Goal: Task Accomplishment & Management: Manage account settings

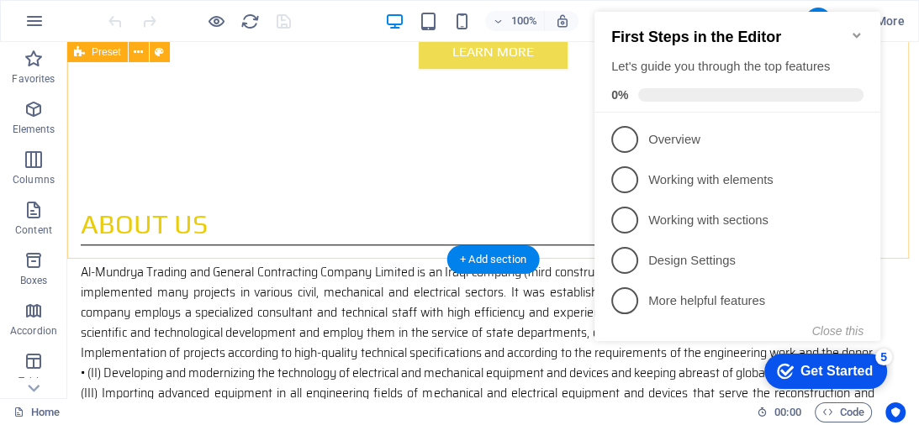
scroll to position [1278, 0]
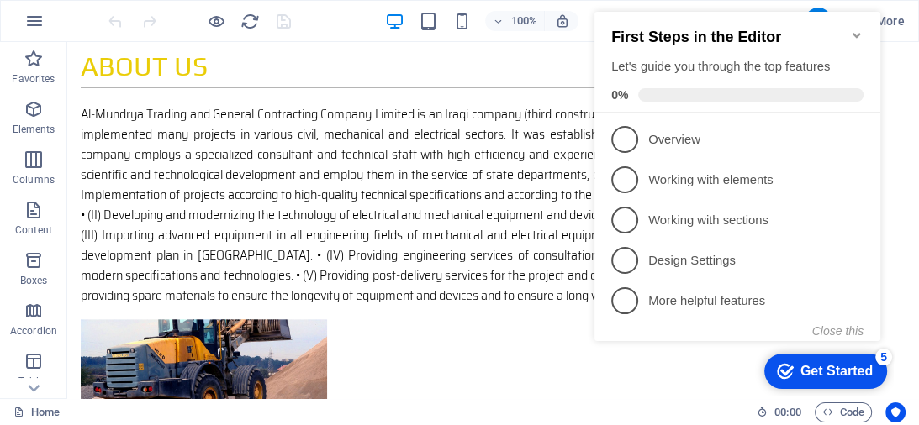
click at [852, 29] on icon "Minimize checklist" at bounding box center [856, 35] width 13 height 13
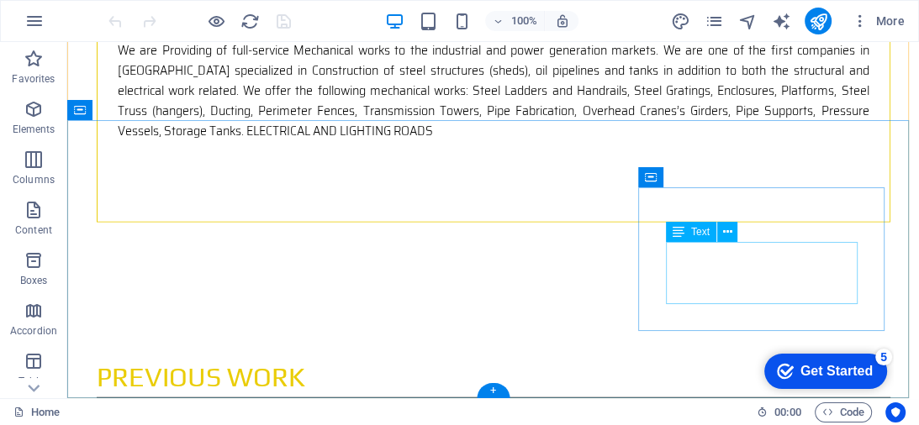
scroll to position [3233, 0]
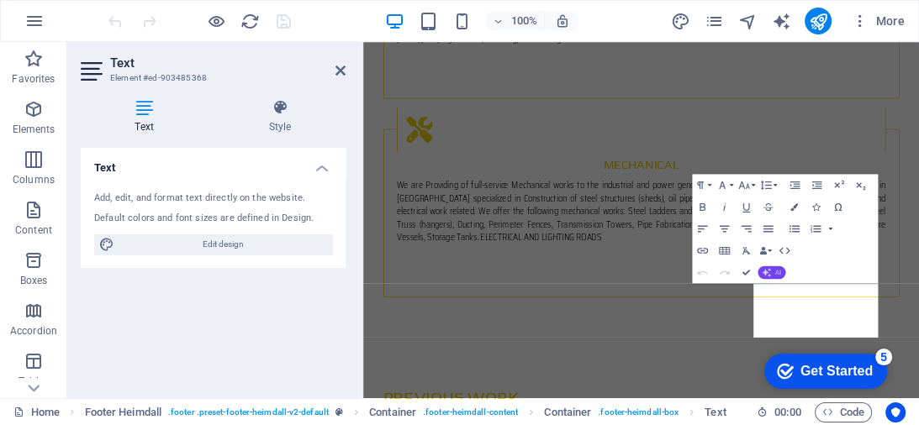
scroll to position [3180, 0]
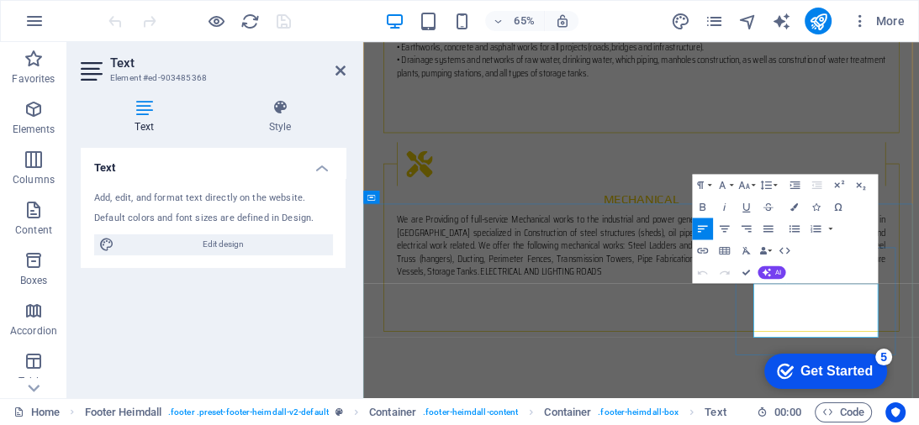
drag, startPoint x: 997, startPoint y: 463, endPoint x: 1164, endPoint y: 451, distance: 166.9
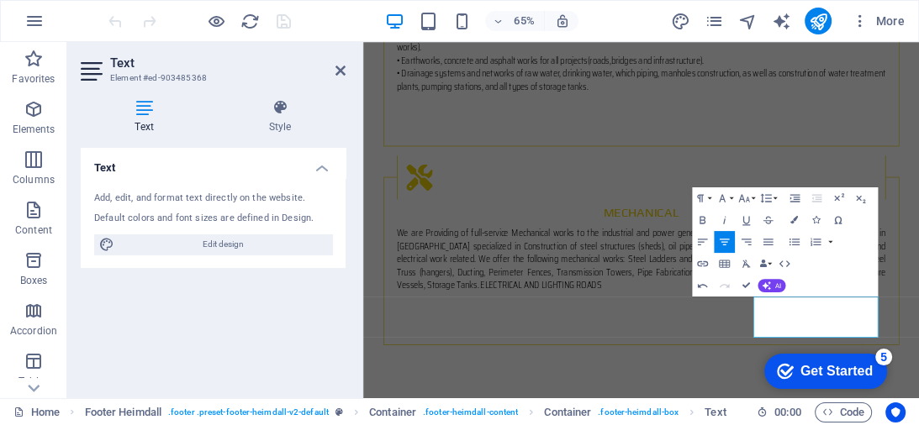
click at [316, 67] on h2 "Text" at bounding box center [227, 62] width 235 height 15
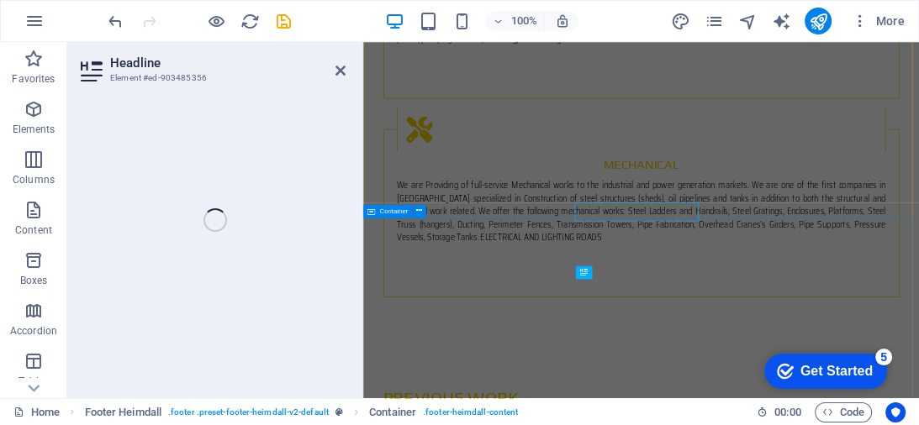
scroll to position [3158, 0]
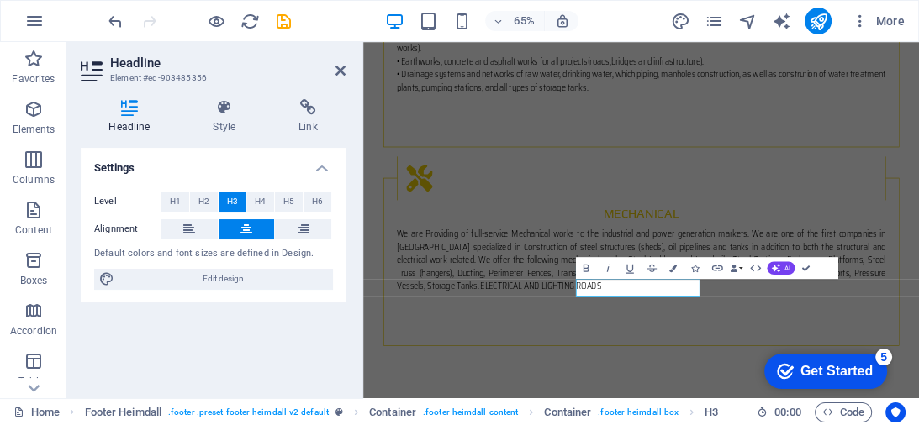
click at [313, 363] on div "Settings Level H1 H2 H3 H4 H5 H6 Alignment Default colors and font sizes are de…" at bounding box center [213, 266] width 265 height 237
click at [314, 363] on div "Settings Level H1 H2 H3 H4 H5 H6 Alignment Default colors and font sizes are de…" at bounding box center [213, 266] width 265 height 237
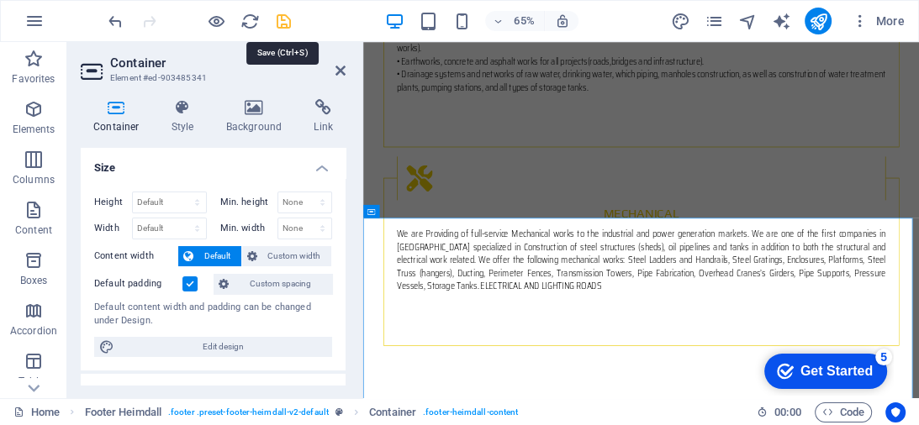
click at [280, 12] on icon "save" at bounding box center [283, 21] width 19 height 19
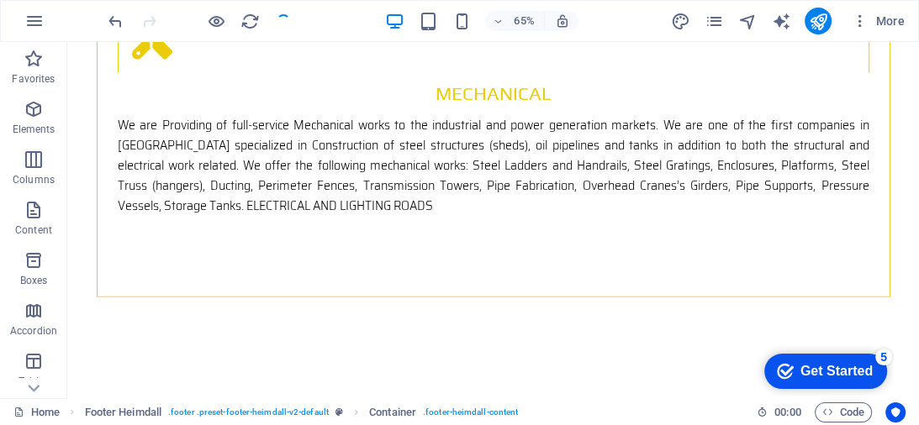
scroll to position [3041, 0]
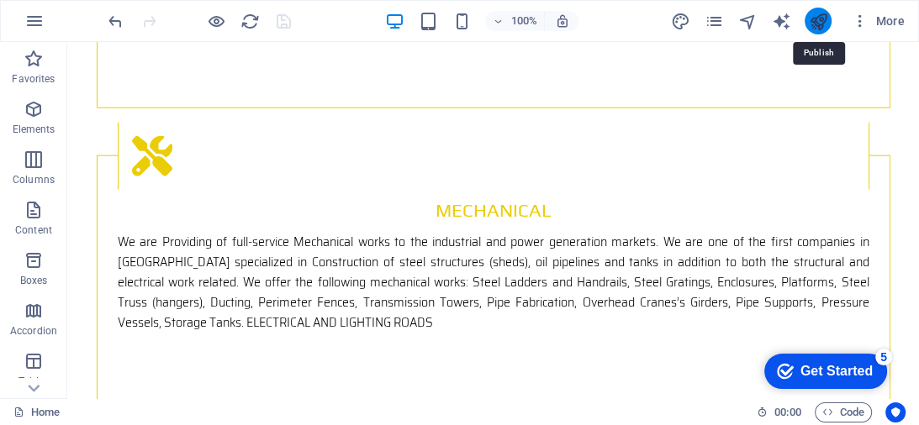
click at [811, 17] on icon "publish" at bounding box center [817, 21] width 19 height 19
